Goal: Transaction & Acquisition: Obtain resource

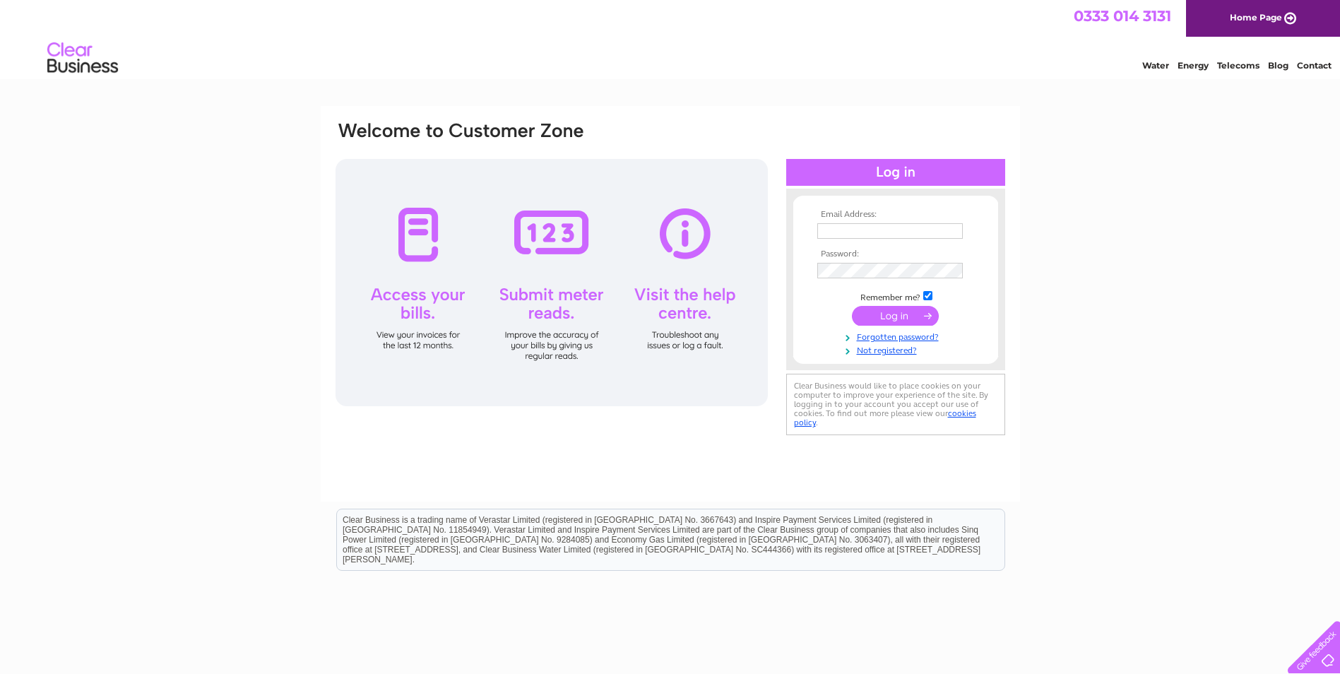
type input "accounts@pbsltd.org"
click at [889, 317] on input "submit" at bounding box center [895, 316] width 87 height 20
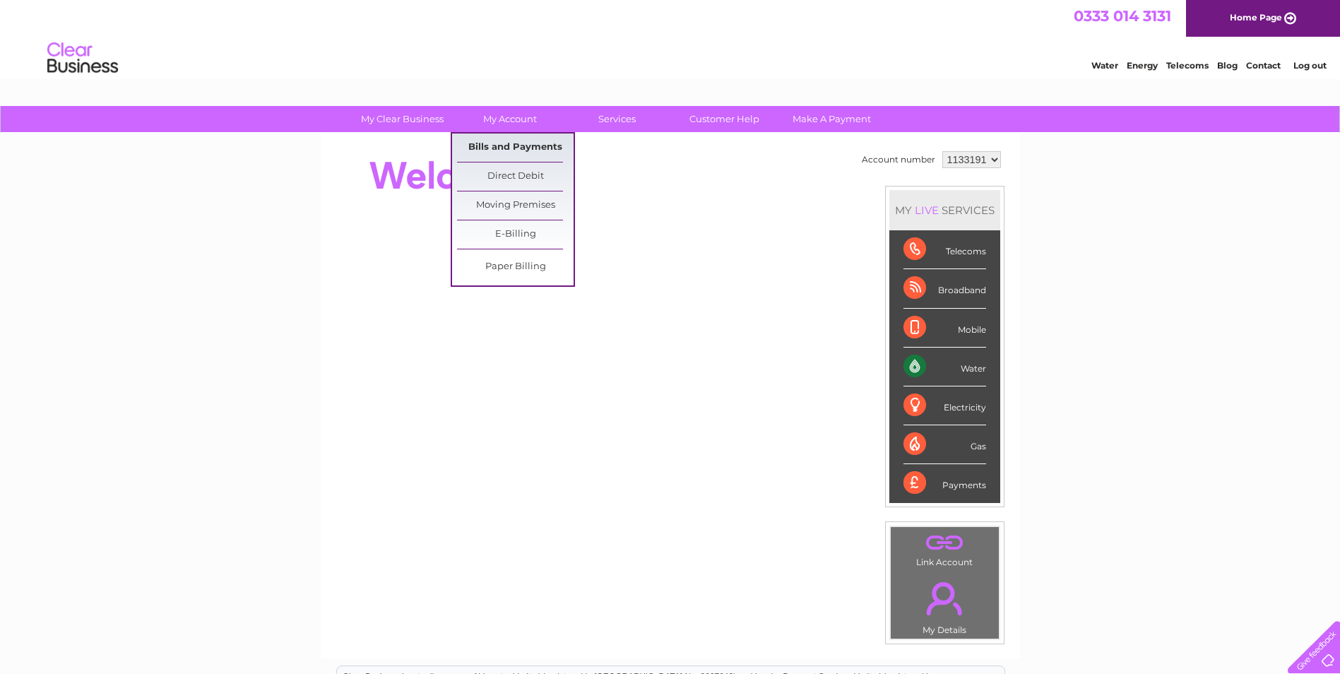
click at [535, 152] on link "Bills and Payments" at bounding box center [515, 148] width 117 height 28
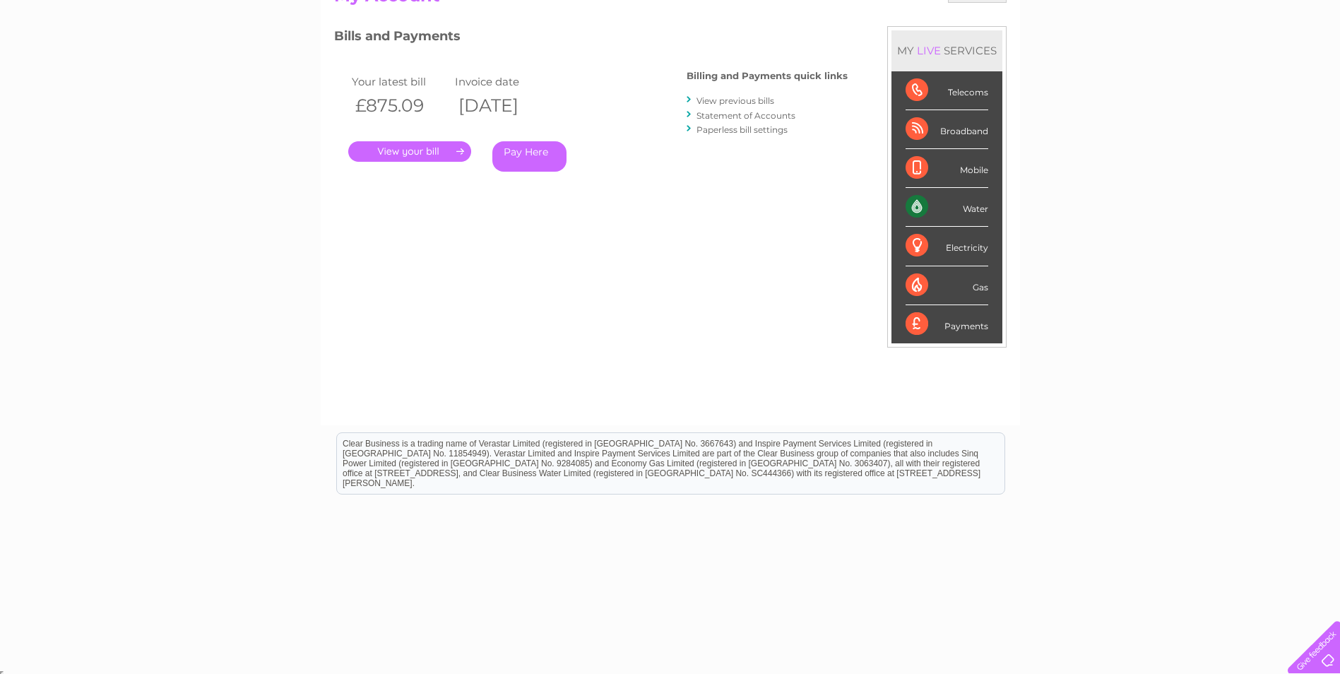
scroll to position [179, 0]
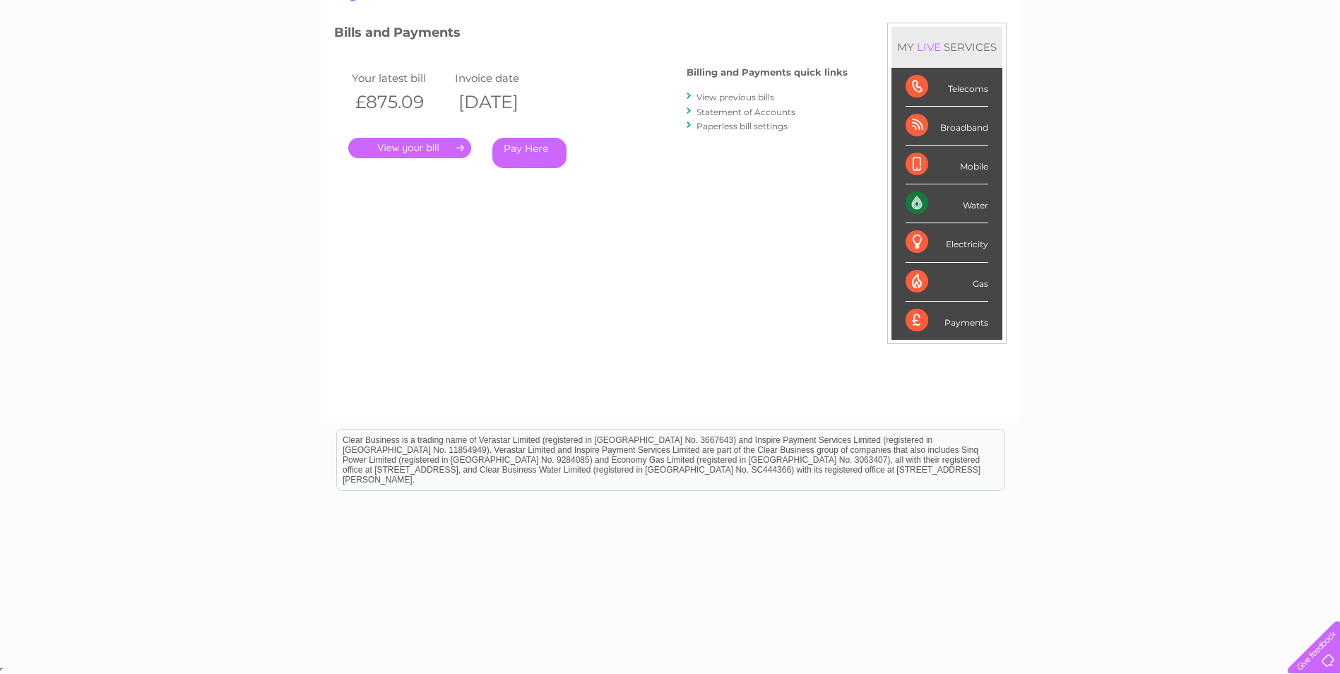
click at [397, 153] on link "." at bounding box center [409, 148] width 123 height 20
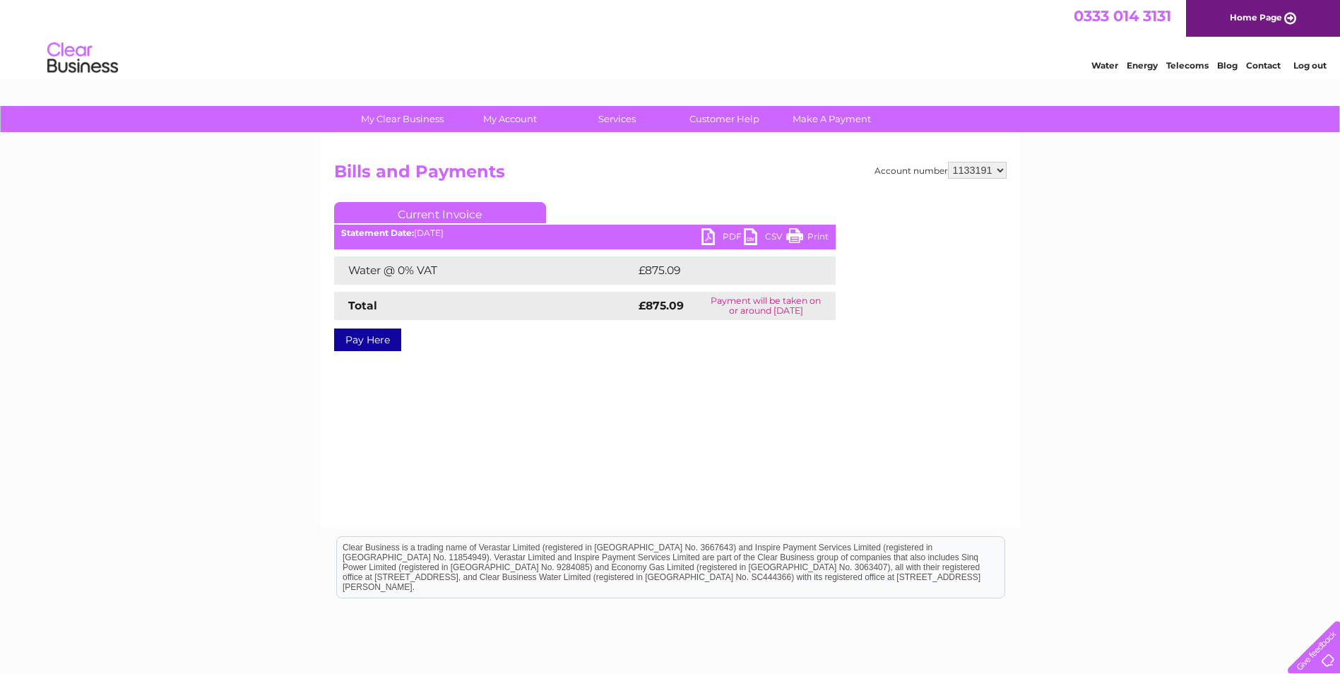
click at [802, 232] on link "Print" at bounding box center [807, 238] width 42 height 20
click at [711, 239] on link "PDF" at bounding box center [722, 238] width 42 height 20
